Goal: Information Seeking & Learning: Learn about a topic

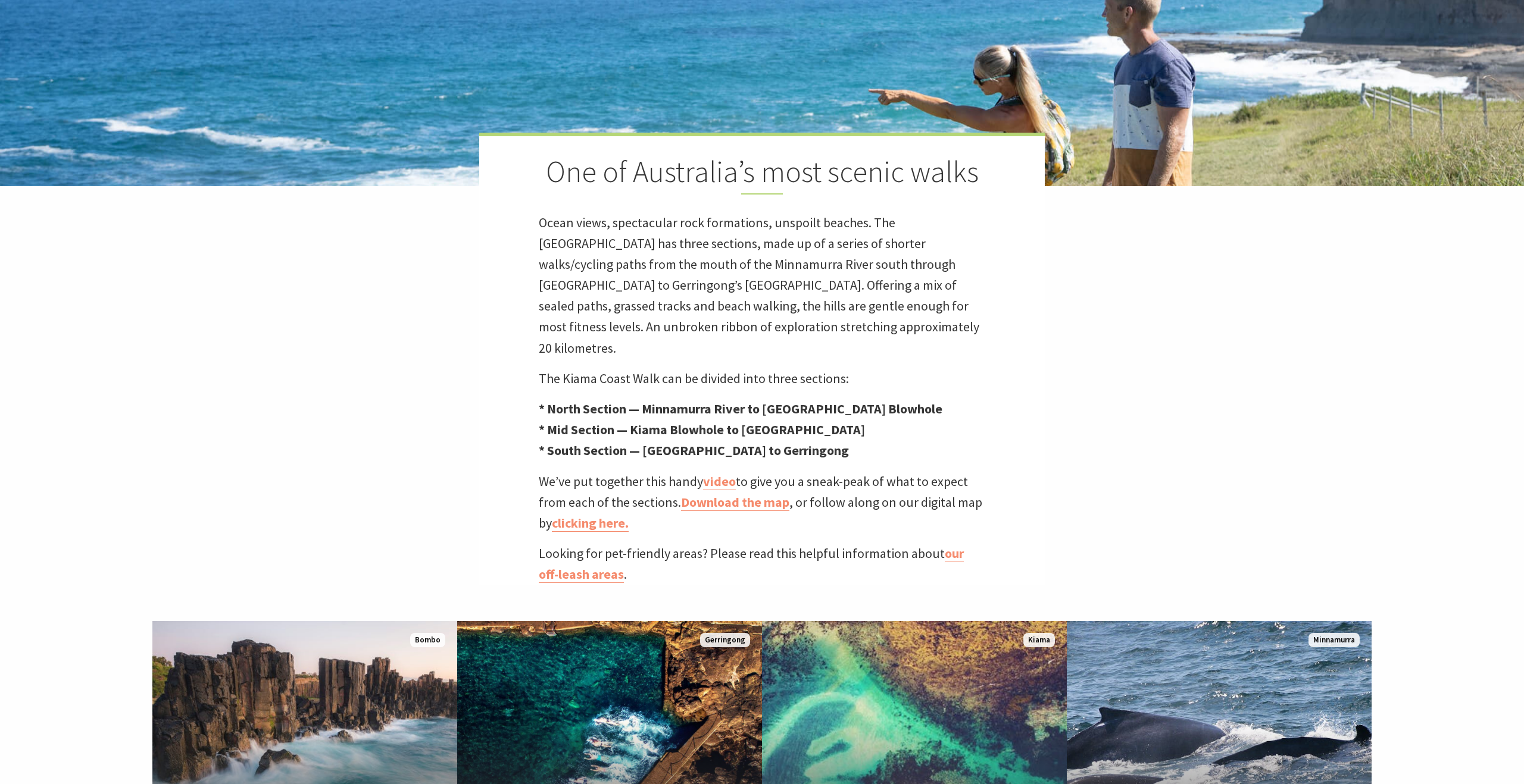
scroll to position [385, 1521]
drag, startPoint x: 534, startPoint y: 383, endPoint x: 879, endPoint y: 390, distance: 345.1
click at [879, 390] on div "One of Australia’s most scenic walks Ocean views, spectacular rock formations, …" at bounding box center [762, 359] width 566 height 453
click at [879, 399] on p "* North Section — Minnamurra River to Kiama Blowhole * Mid Section — Kiama Blow…" at bounding box center [762, 430] width 447 height 63
drag, startPoint x: 524, startPoint y: 411, endPoint x: 946, endPoint y: 410, distance: 422.0
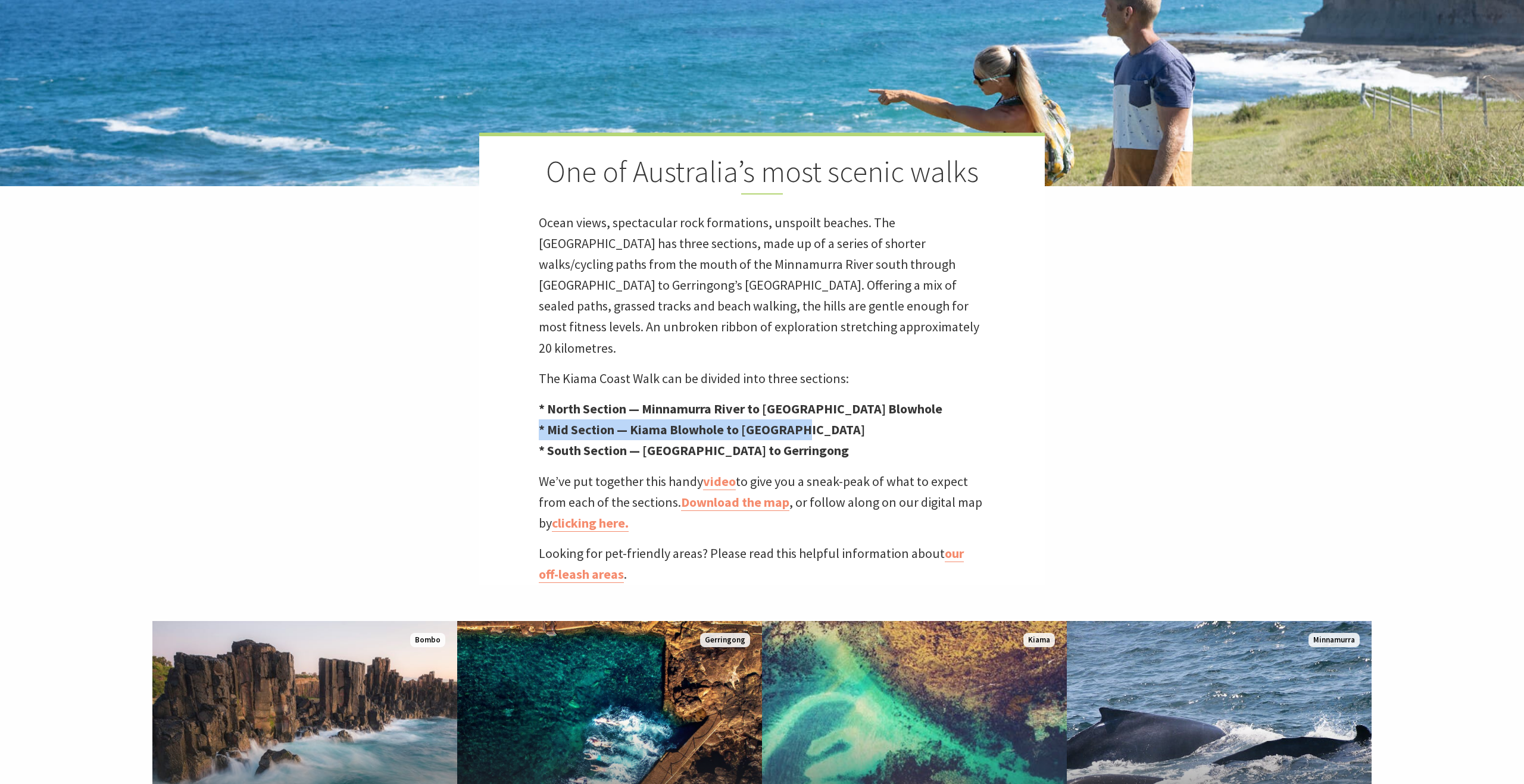
click at [946, 410] on div "One of Australia’s most scenic walks Ocean views, spectacular rock formations, …" at bounding box center [762, 359] width 566 height 453
click at [946, 410] on p "* North Section — Minnamurra River to Kiama Blowhole * Mid Section — Kiama Blow…" at bounding box center [762, 430] width 447 height 63
drag, startPoint x: 824, startPoint y: 431, endPoint x: 493, endPoint y: 427, distance: 331.0
click at [493, 427] on div "One of Australia’s most scenic walks Ocean views, spectacular rock formations, …" at bounding box center [762, 359] width 566 height 453
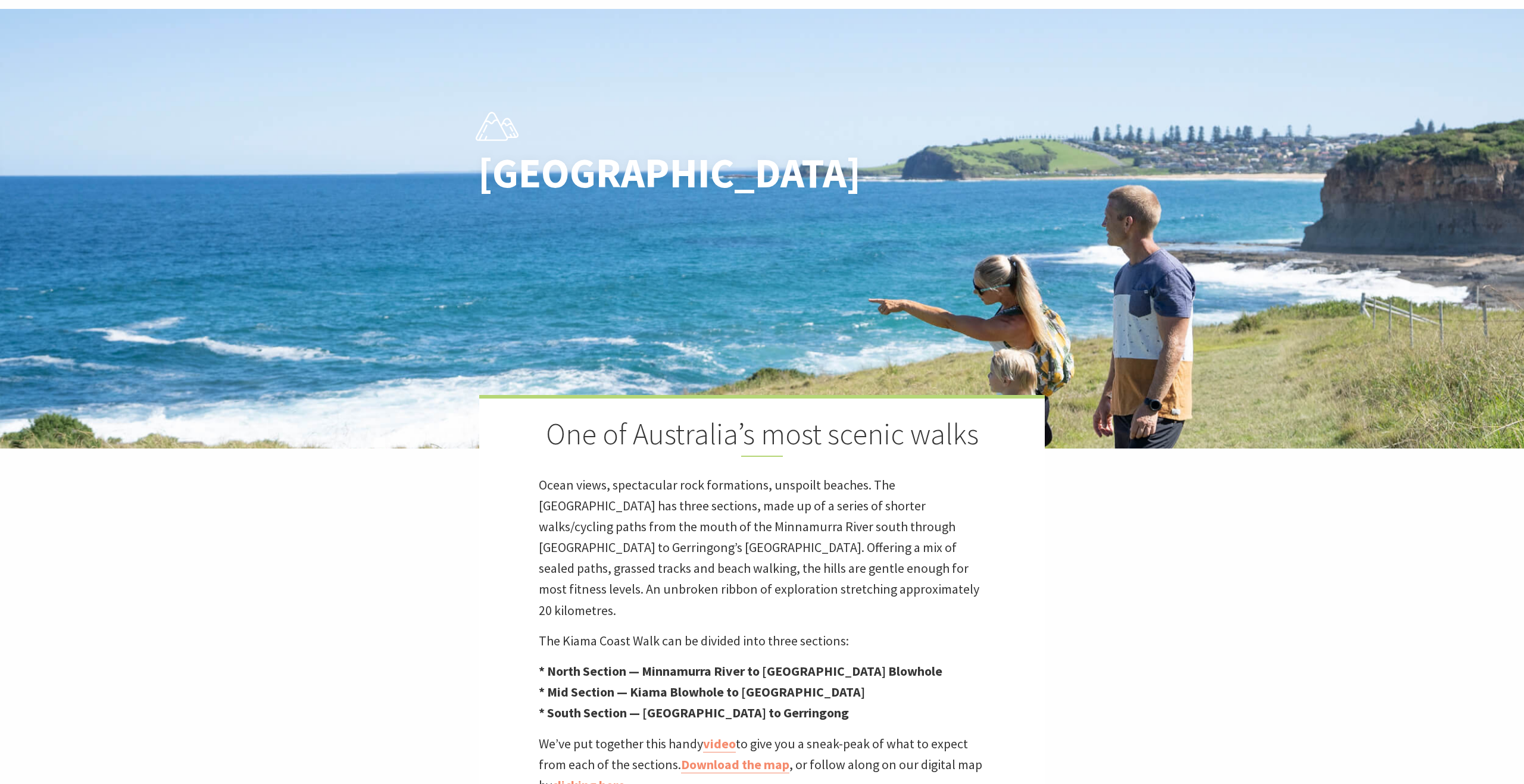
scroll to position [0, 0]
